Goal: Book appointment/travel/reservation

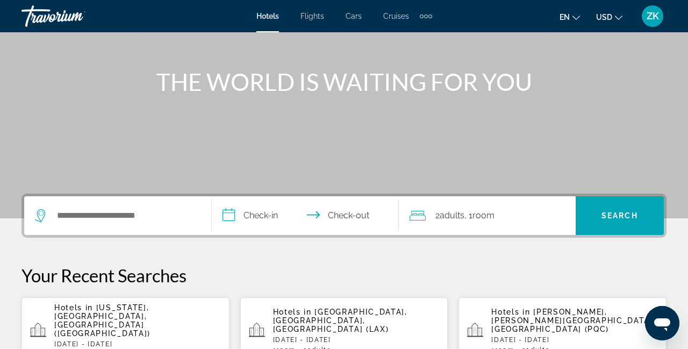
scroll to position [108, 0]
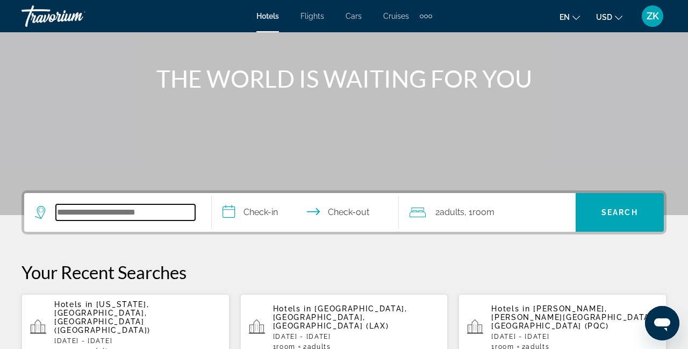
click at [157, 218] on input "Search widget" at bounding box center [125, 212] width 139 height 16
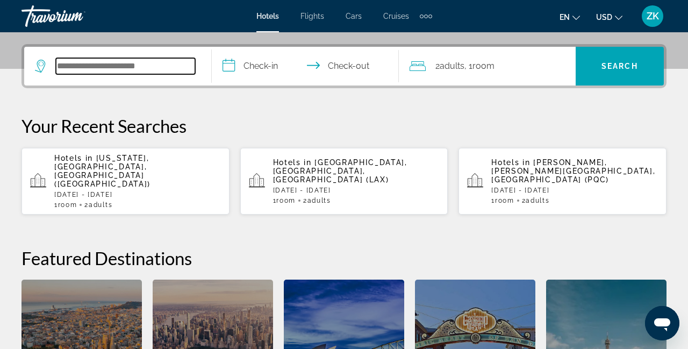
scroll to position [262, 0]
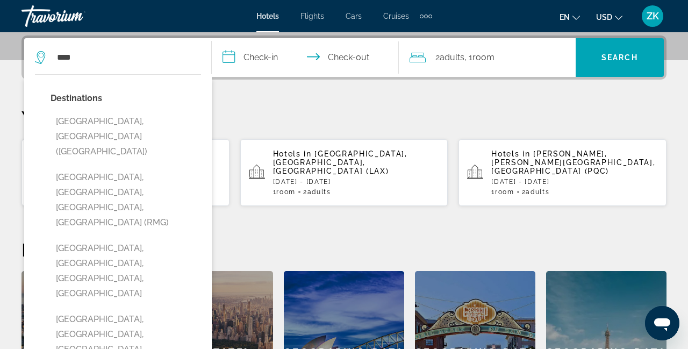
click at [122, 129] on button "[GEOGRAPHIC_DATA], [GEOGRAPHIC_DATA] ([GEOGRAPHIC_DATA])" at bounding box center [126, 136] width 151 height 51
type input "**********"
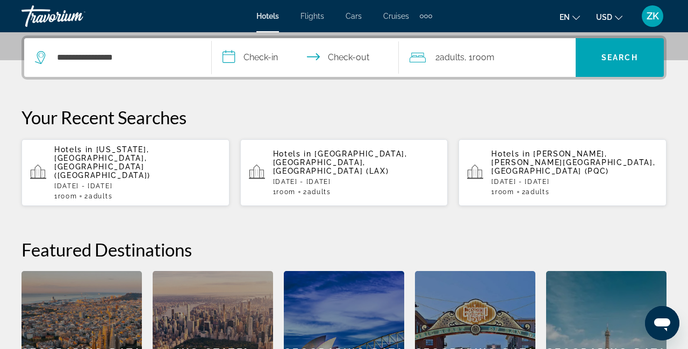
click at [262, 65] on input "**********" at bounding box center [308, 59] width 192 height 42
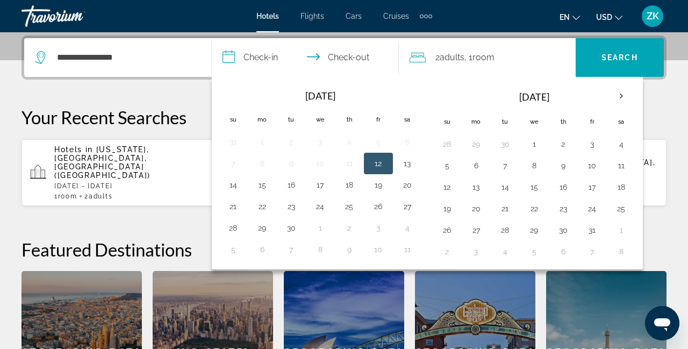
click at [613, 95] on th "Next month" at bounding box center [621, 96] width 29 height 24
click at [616, 95] on th "Next month" at bounding box center [621, 96] width 29 height 24
click at [561, 168] on button "11" at bounding box center [563, 165] width 17 height 15
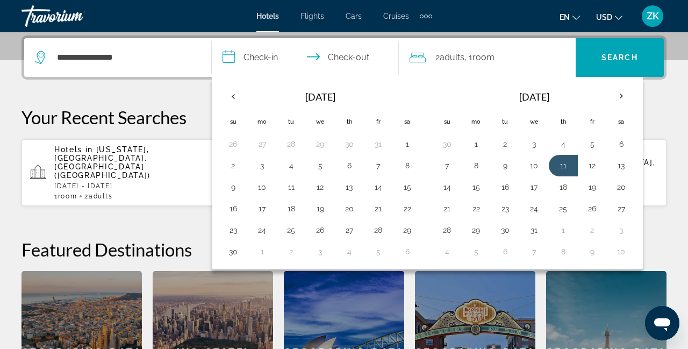
click at [444, 187] on button "14" at bounding box center [447, 187] width 17 height 15
type input "**********"
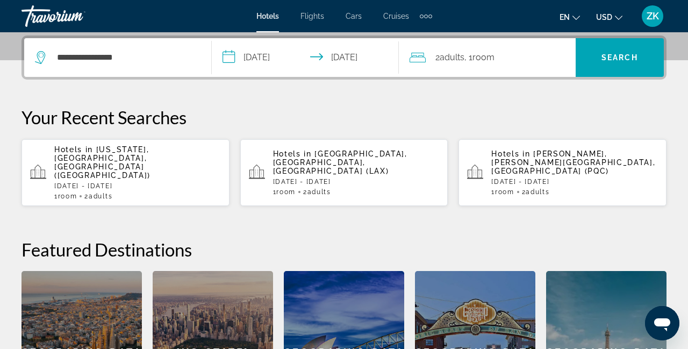
click at [483, 63] on span ", 1 Room rooms" at bounding box center [480, 57] width 30 height 15
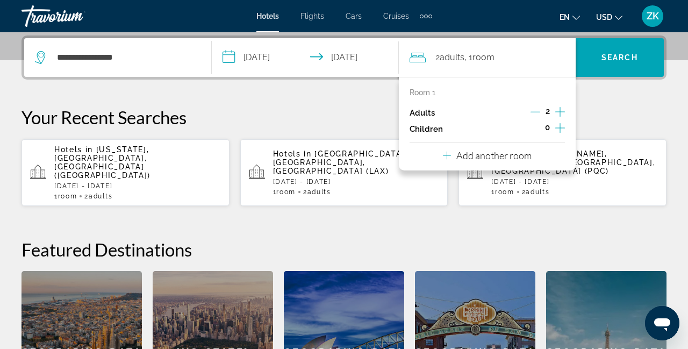
click at [559, 108] on icon "Increment adults" at bounding box center [561, 111] width 10 height 13
click at [621, 59] on span "Search" at bounding box center [620, 57] width 37 height 9
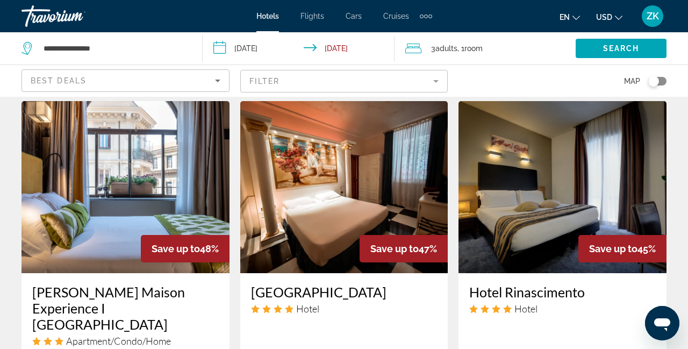
scroll to position [1356, 0]
click at [488, 296] on div "Hotel Rinascimento Hotel [STREET_ADDRESS][PERSON_NAME] 0.7 mi from [GEOGRAPHIC_…" at bounding box center [563, 344] width 208 height 143
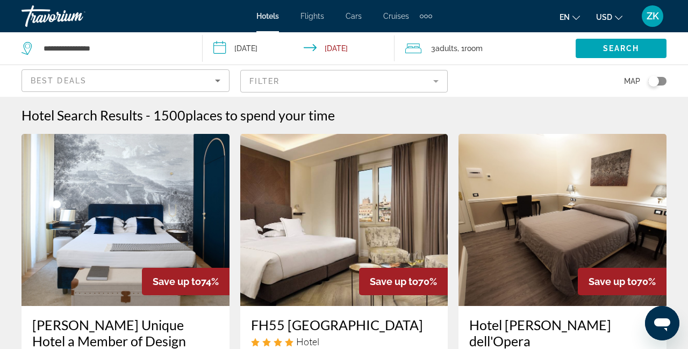
scroll to position [0, 0]
